Goal: Browse casually: Explore the website without a specific task or goal

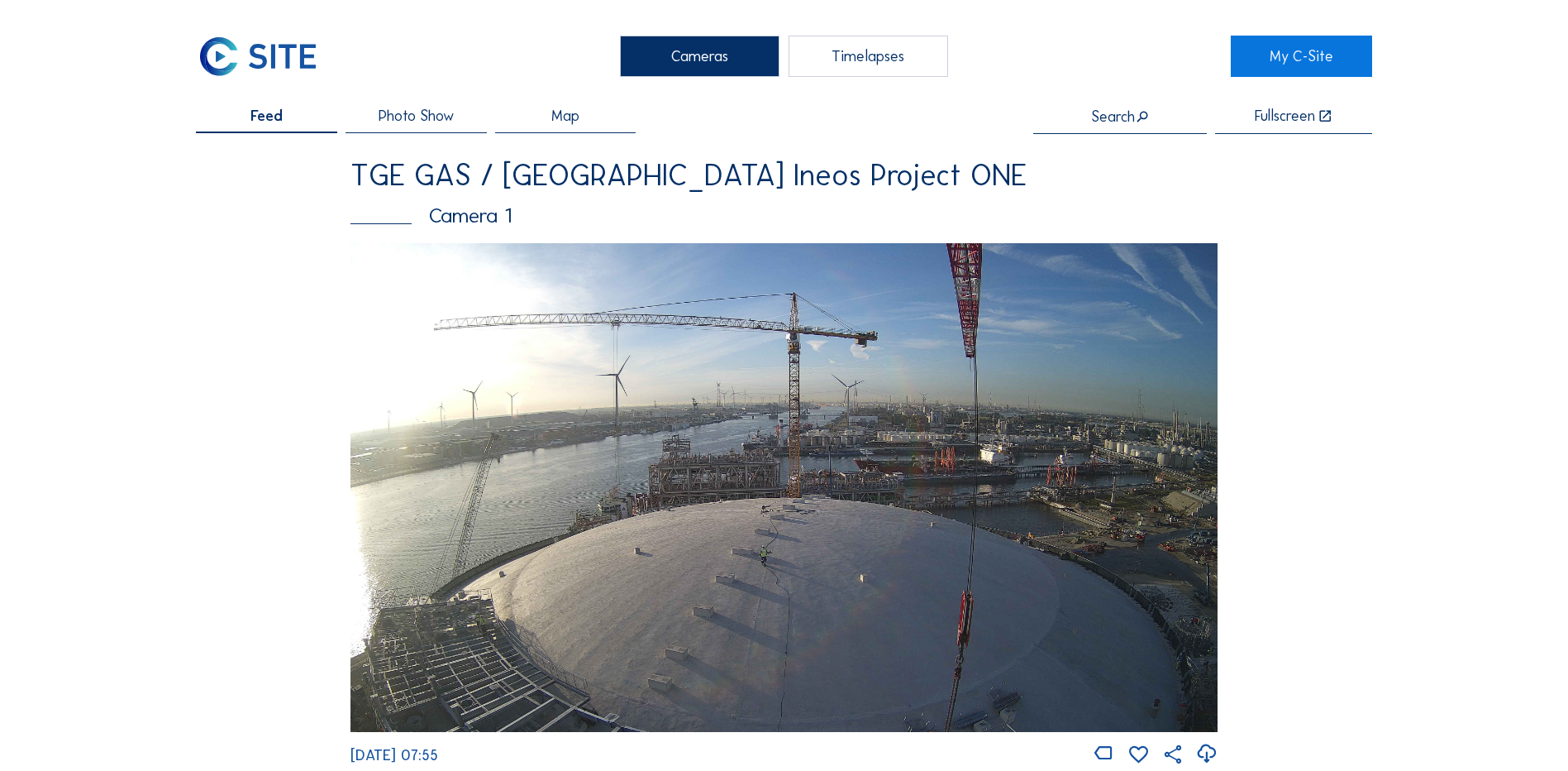
scroll to position [662, 0]
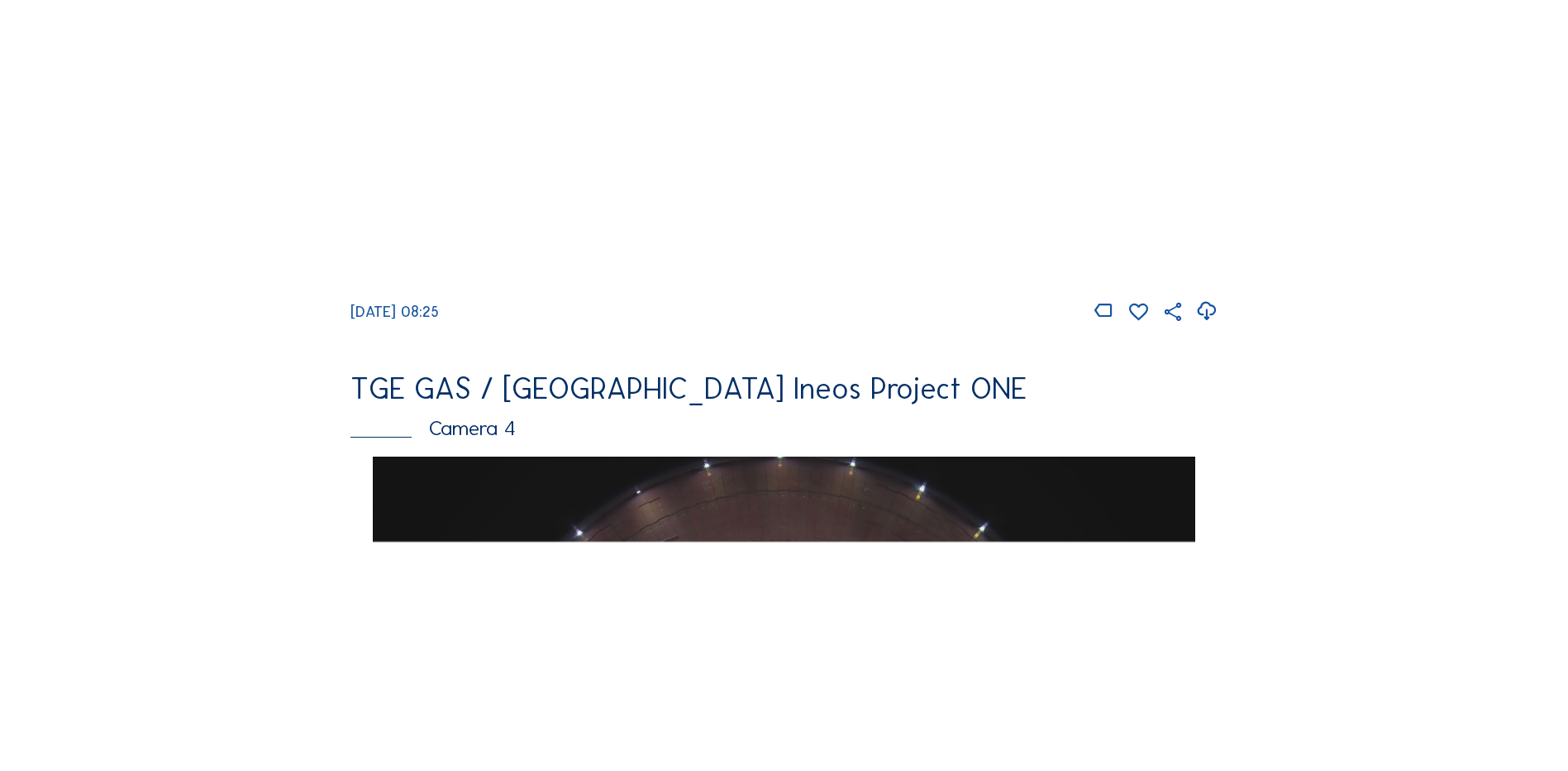
scroll to position [1074, 0]
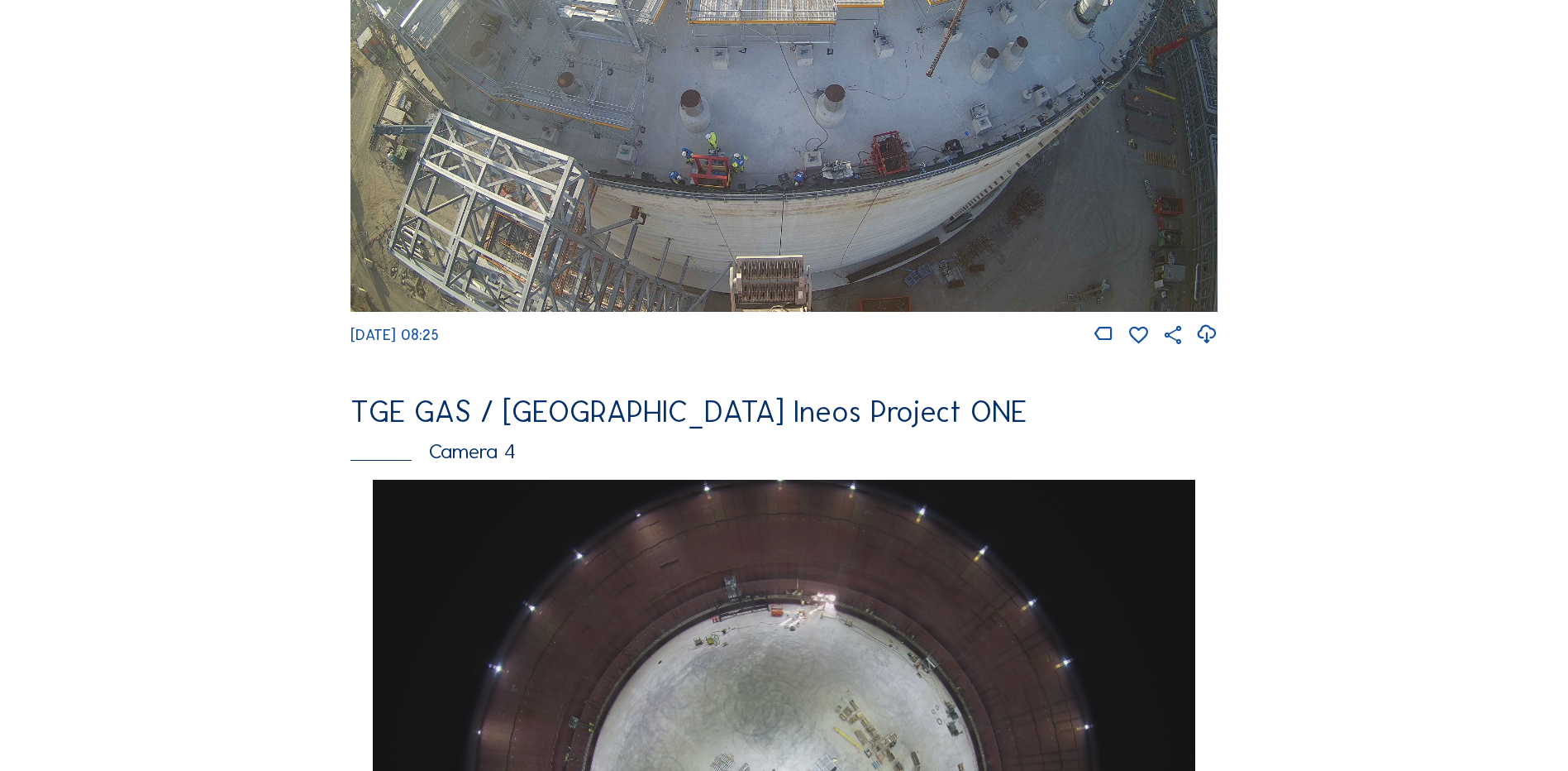
click at [795, 150] on img at bounding box center [784, 68] width 867 height 487
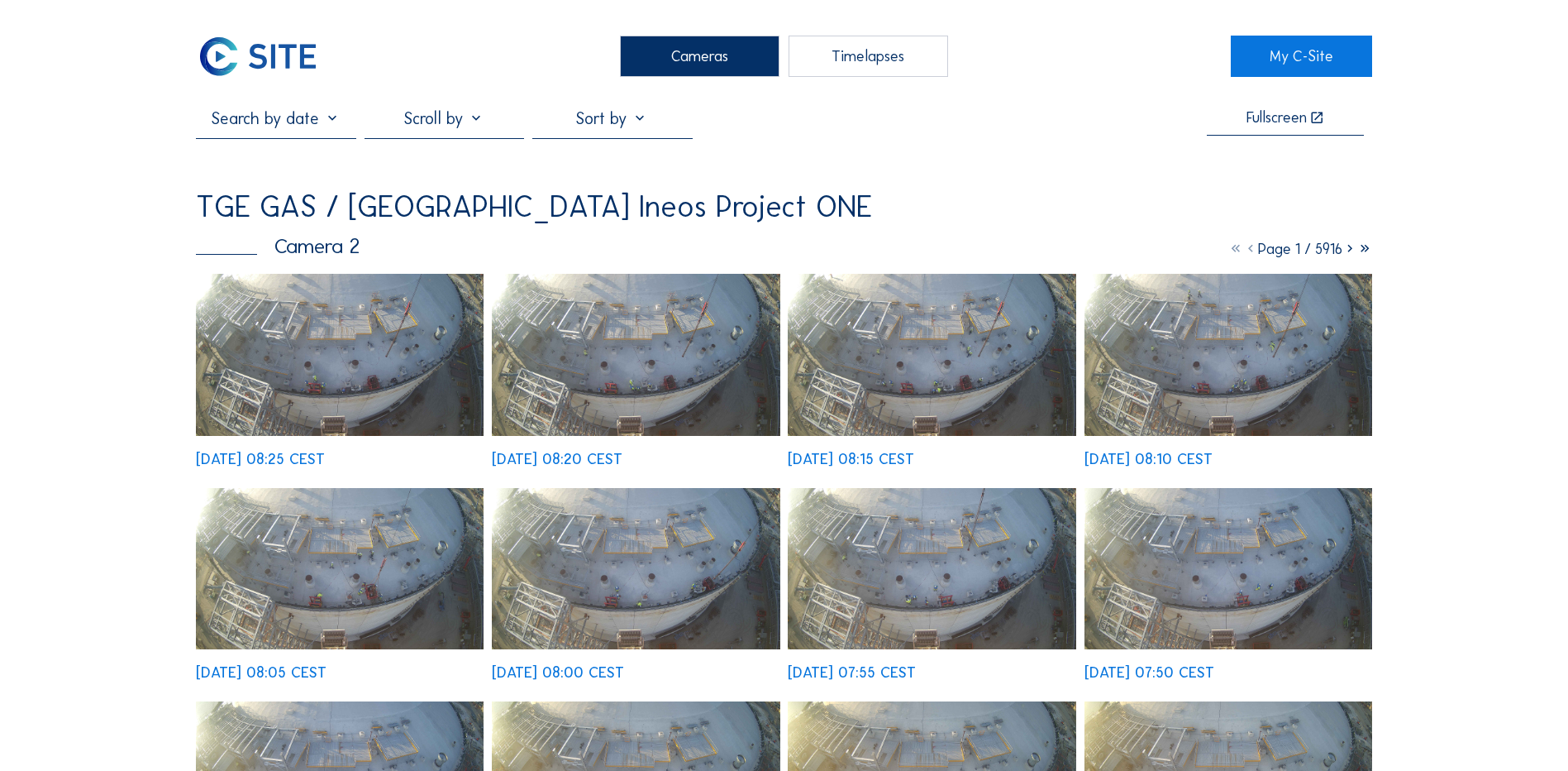
click at [335, 340] on img at bounding box center [339, 354] width 287 height 162
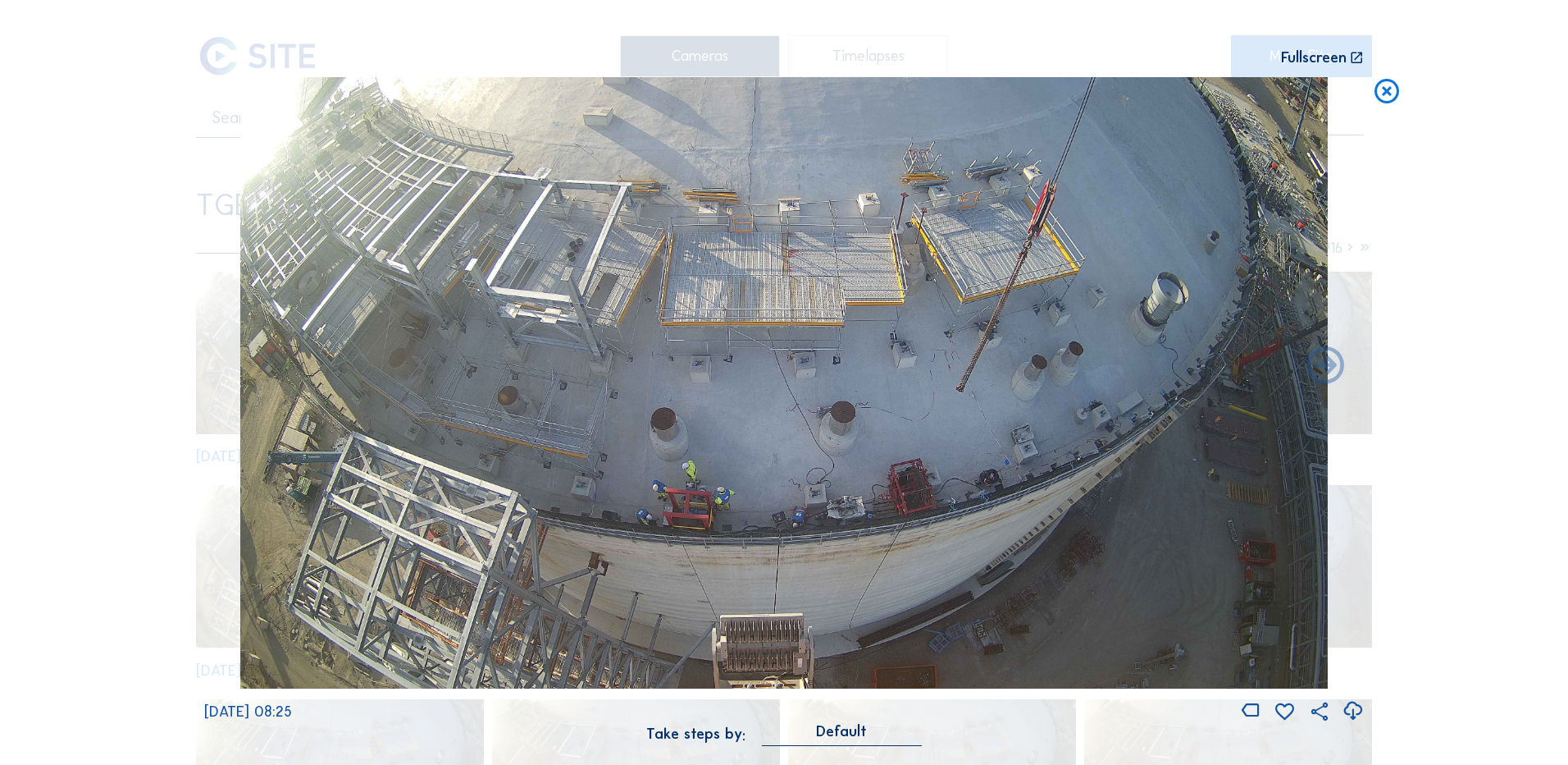
click at [1381, 95] on icon at bounding box center [1387, 92] width 30 height 31
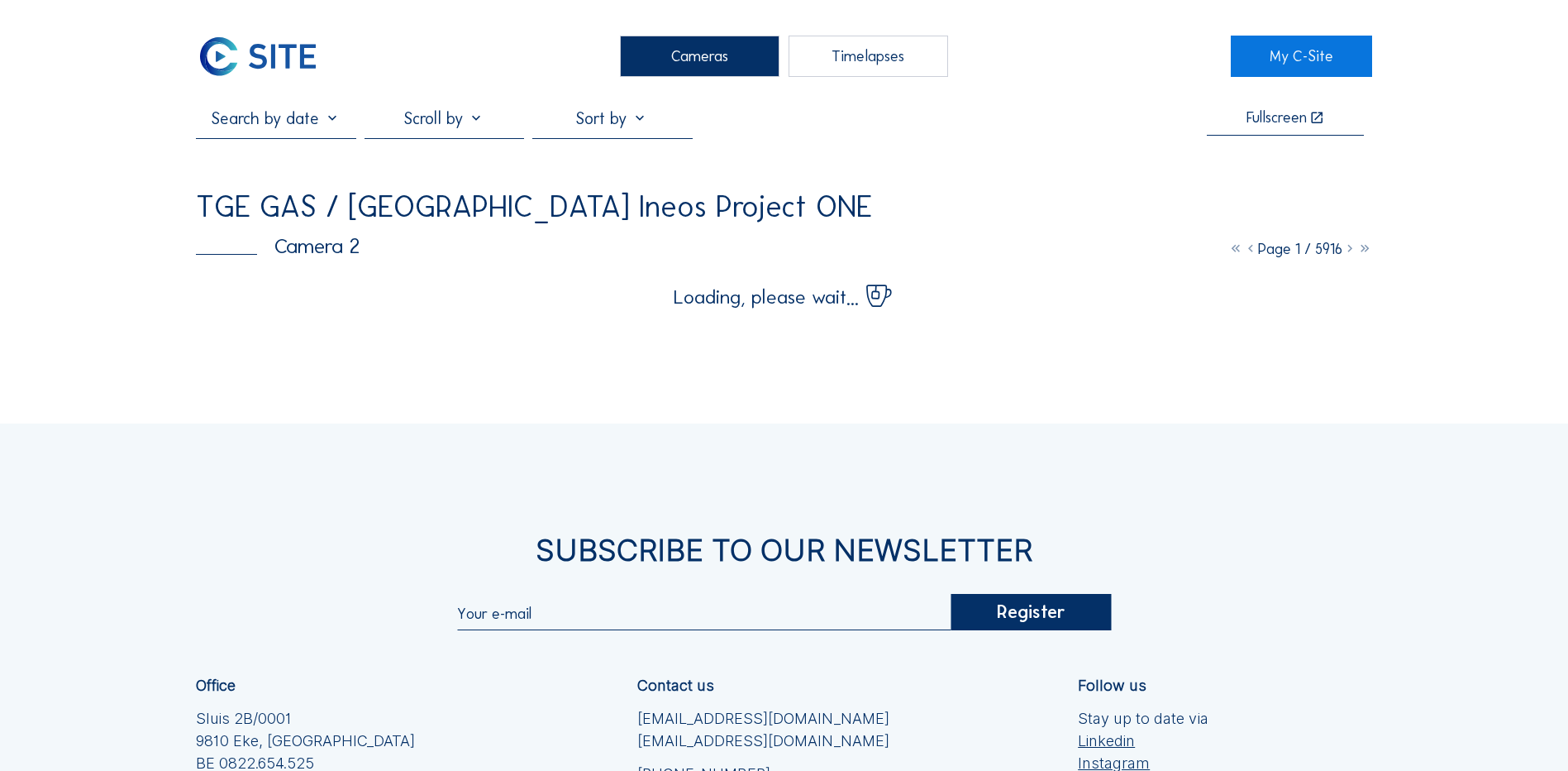
click at [690, 48] on div "Cameras" at bounding box center [699, 57] width 159 height 42
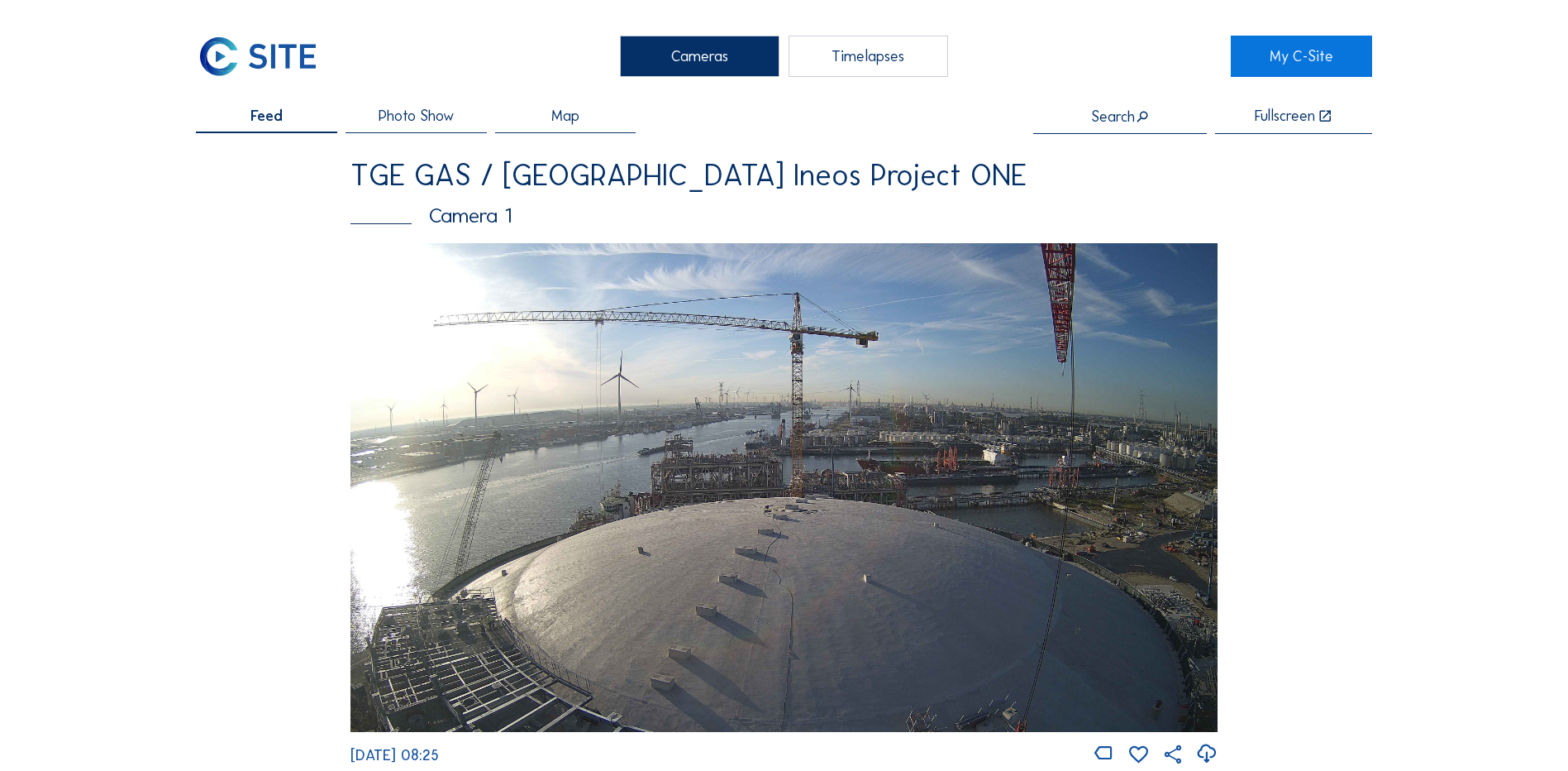
scroll to position [248, 0]
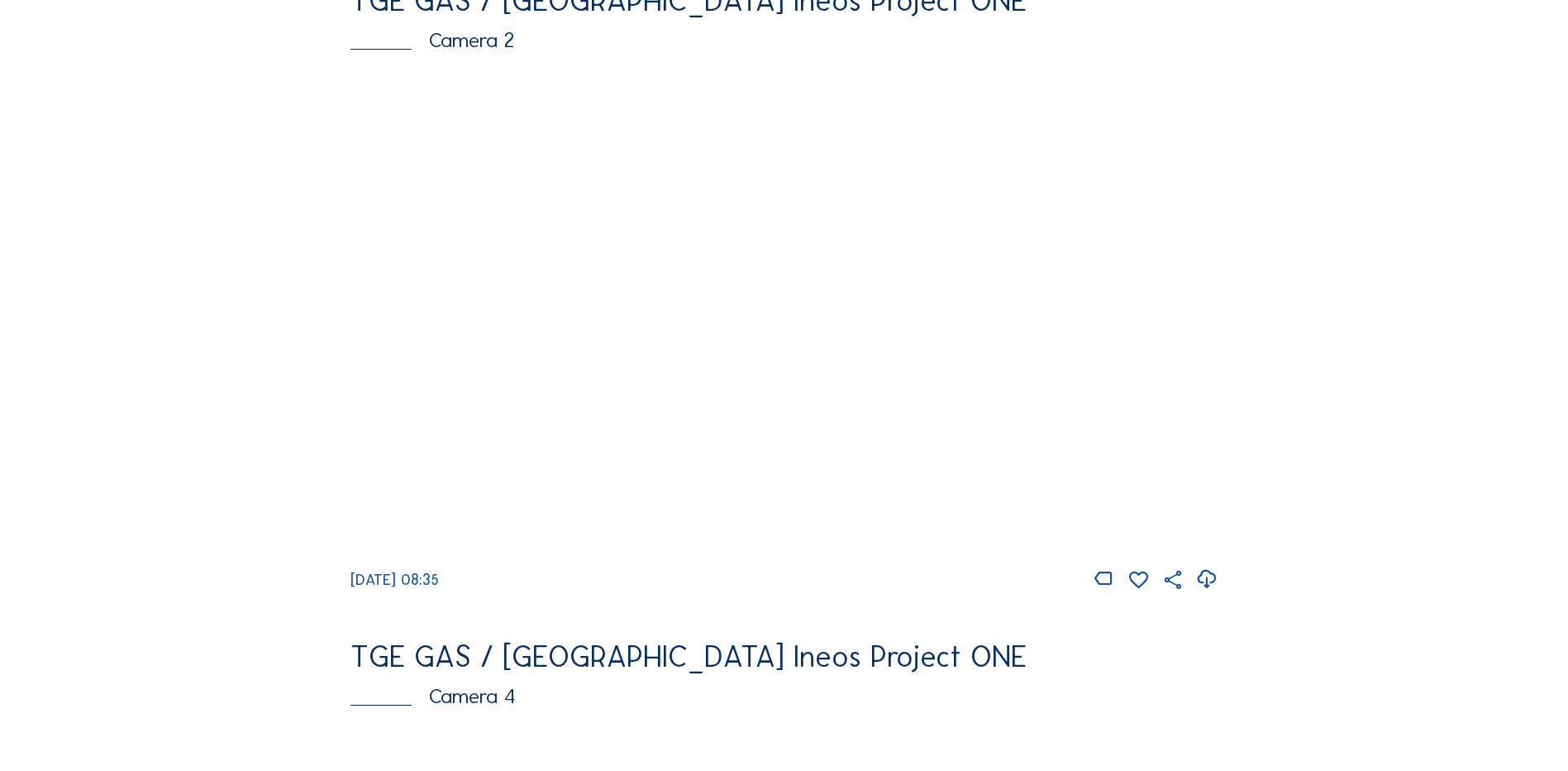
scroll to position [827, 0]
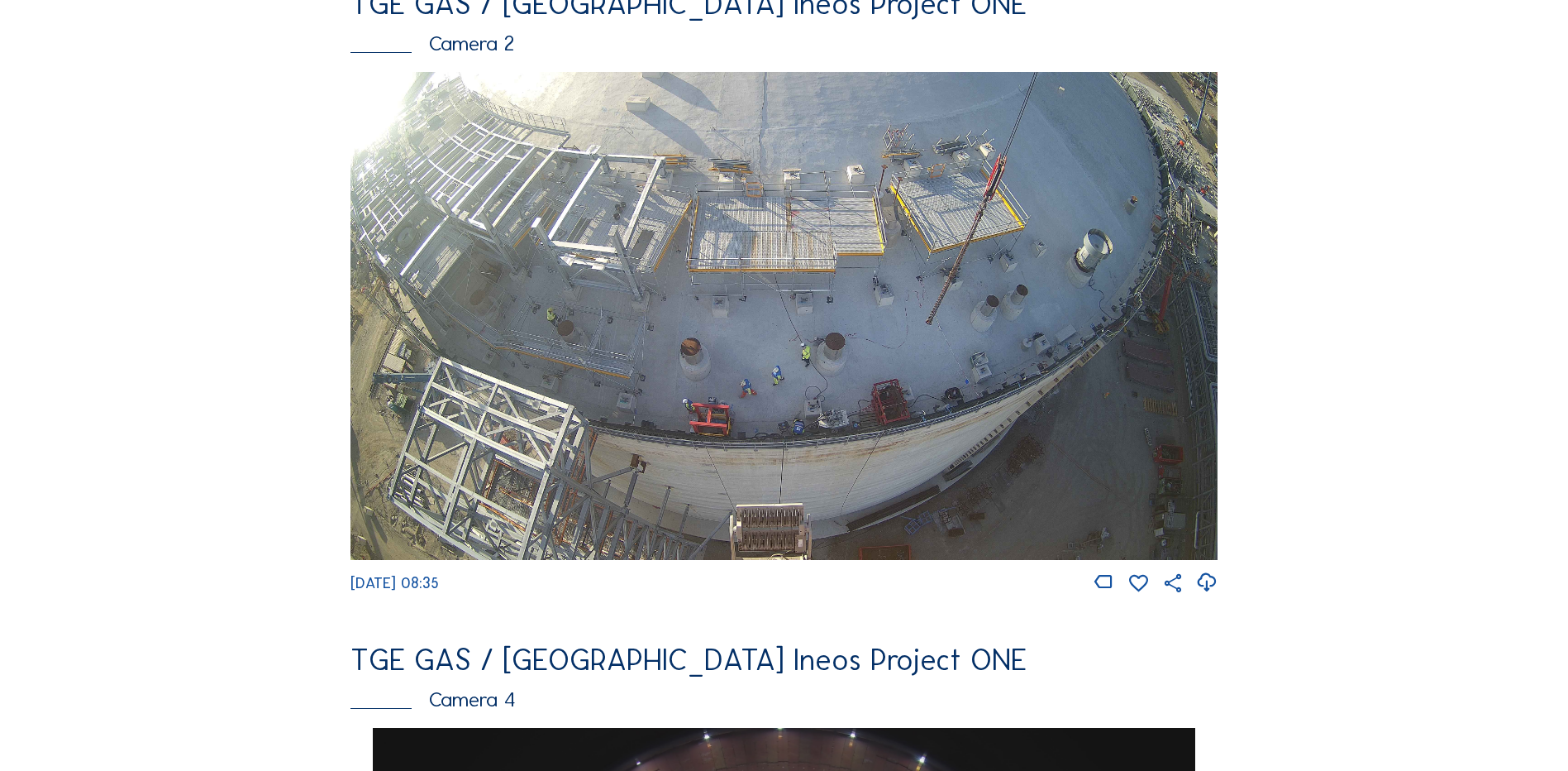
click at [803, 455] on img at bounding box center [784, 315] width 867 height 487
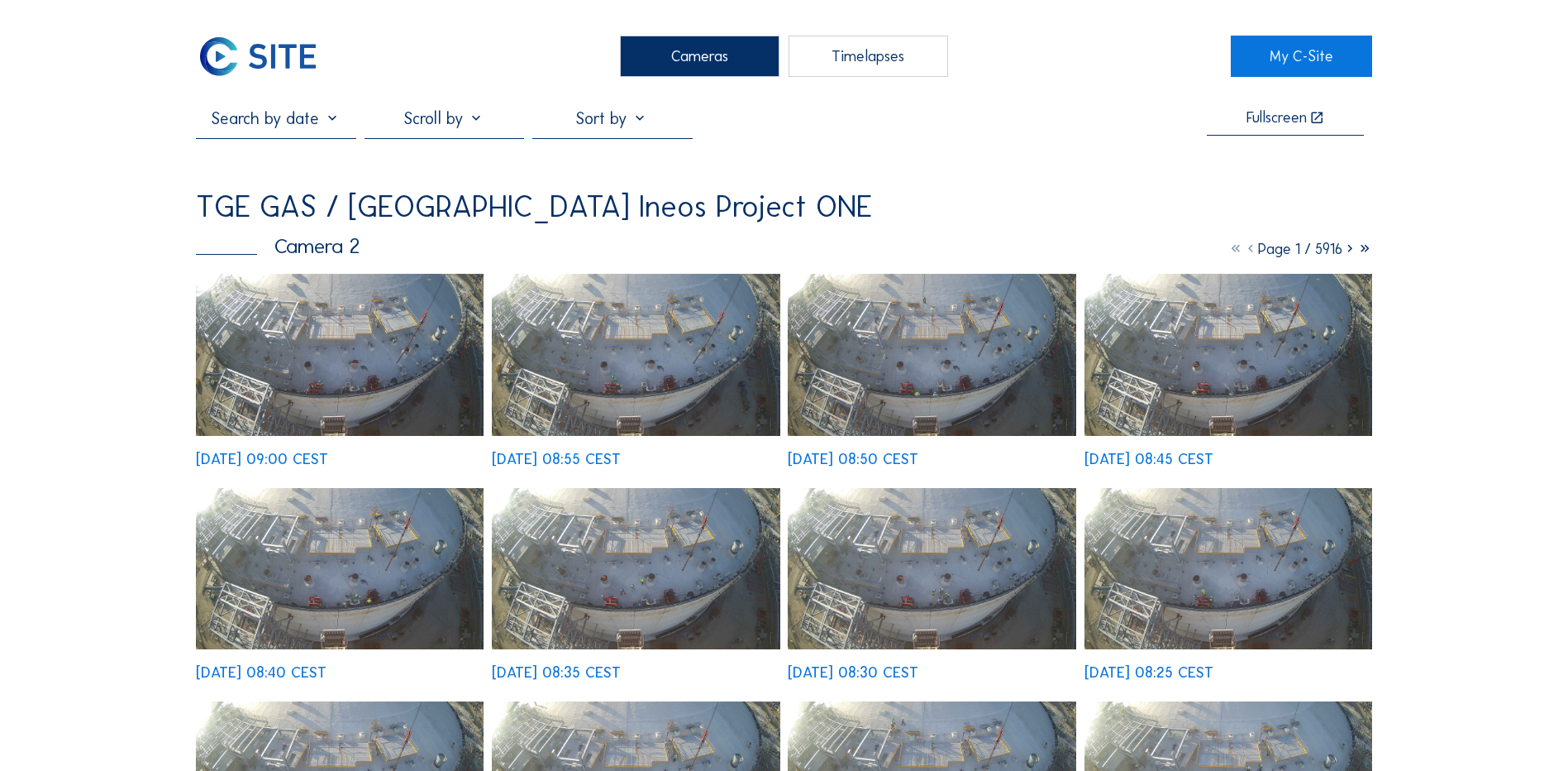
click at [347, 381] on img at bounding box center [339, 354] width 287 height 162
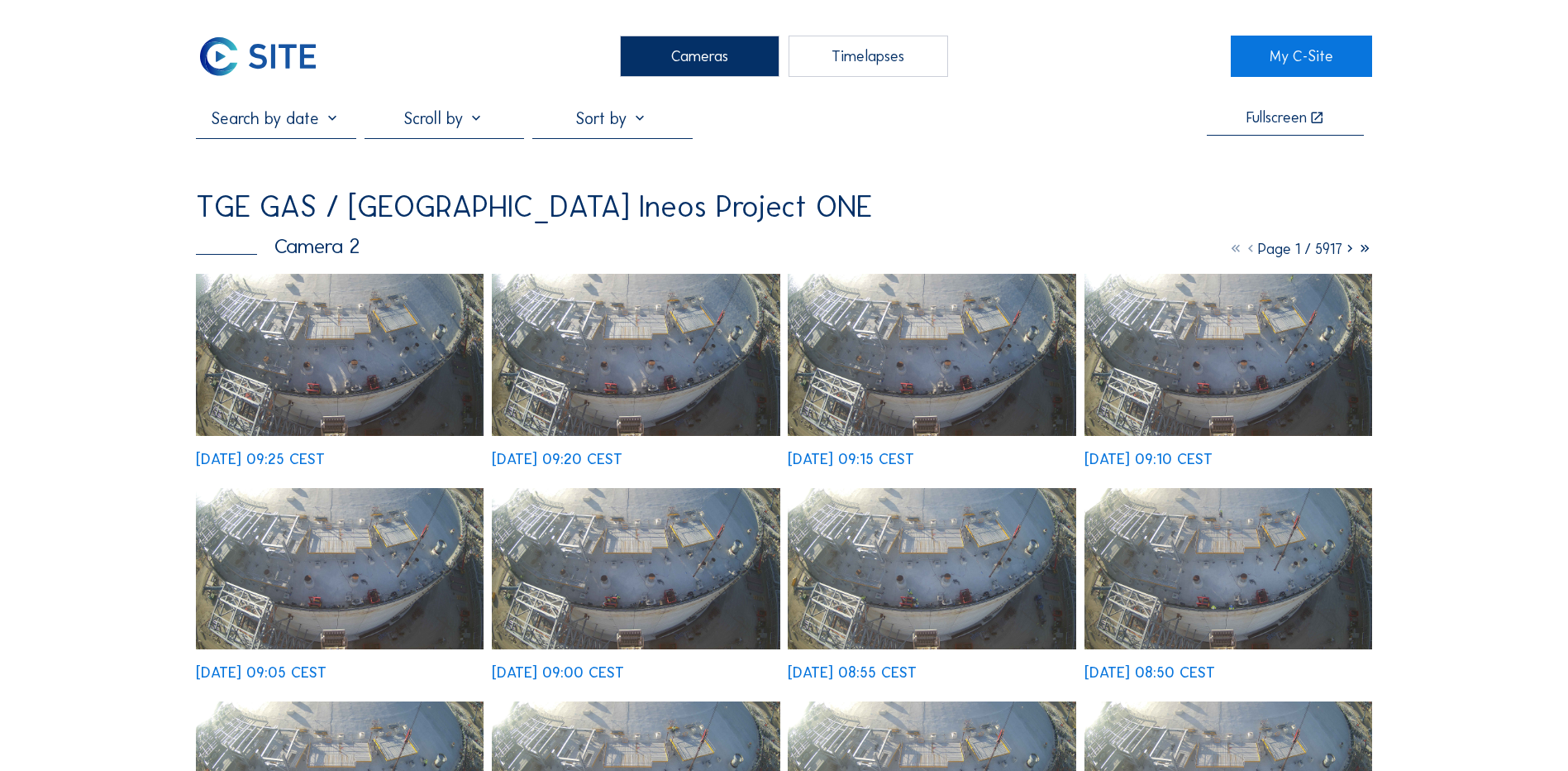
click at [379, 353] on img at bounding box center [339, 354] width 287 height 162
